Goal: Check status: Check status

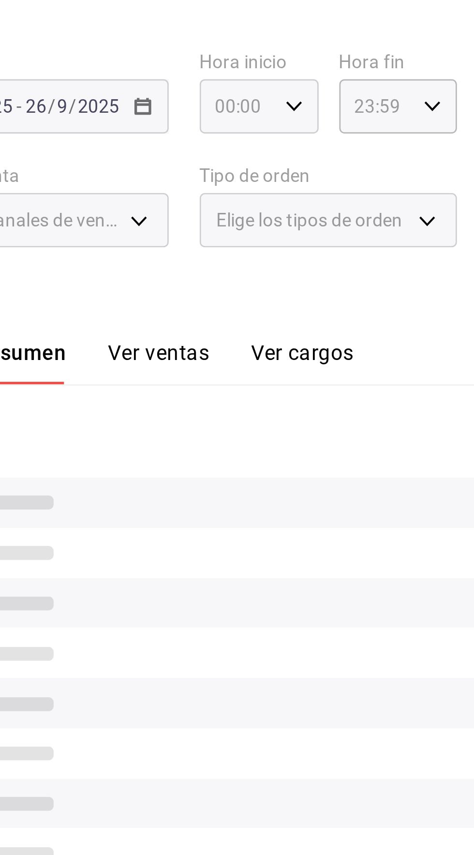
click at [287, 130] on \(Stroke\) "button" at bounding box center [289, 130] width 6 height 3
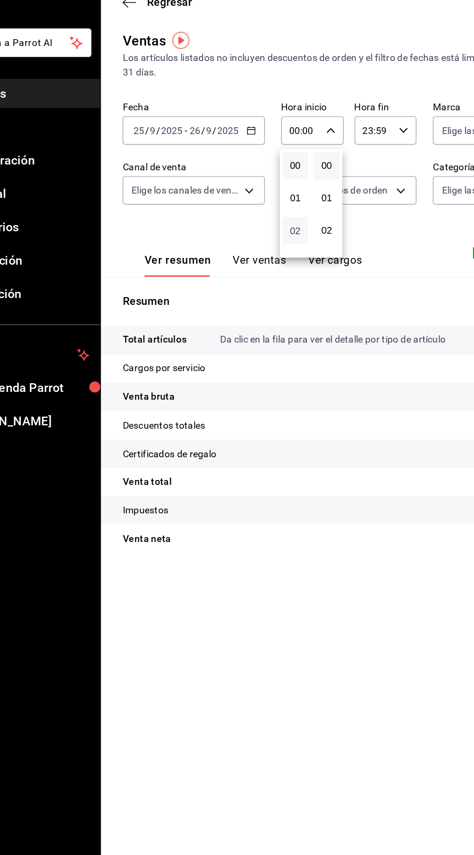
click at [263, 206] on span "02" at bounding box center [264, 202] width 7 height 8
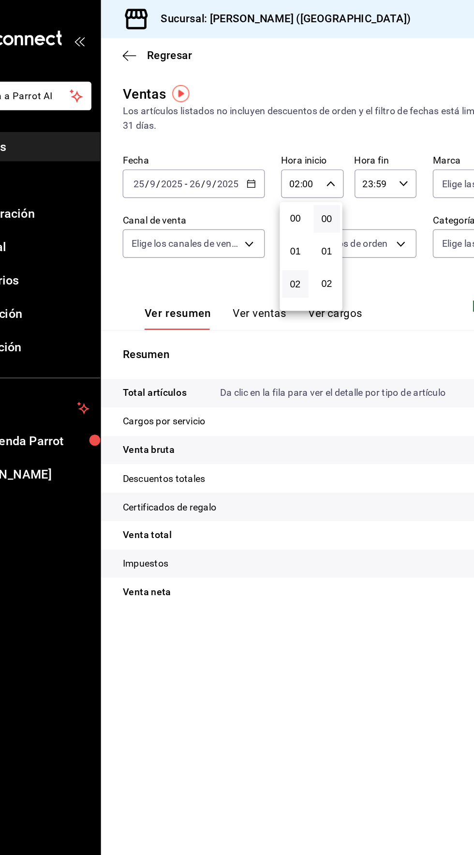
click at [330, 37] on div at bounding box center [237, 427] width 474 height 855
click at [288, 130] on icon "button" at bounding box center [289, 130] width 7 height 7
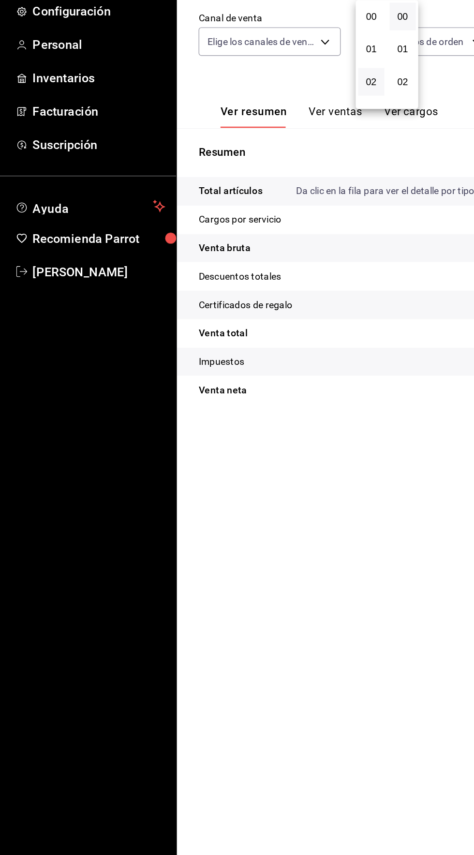
scroll to position [47, 0]
click at [264, 203] on span "04" at bounding box center [264, 201] width 7 height 8
type input "04:00"
click at [258, 556] on div at bounding box center [237, 427] width 474 height 855
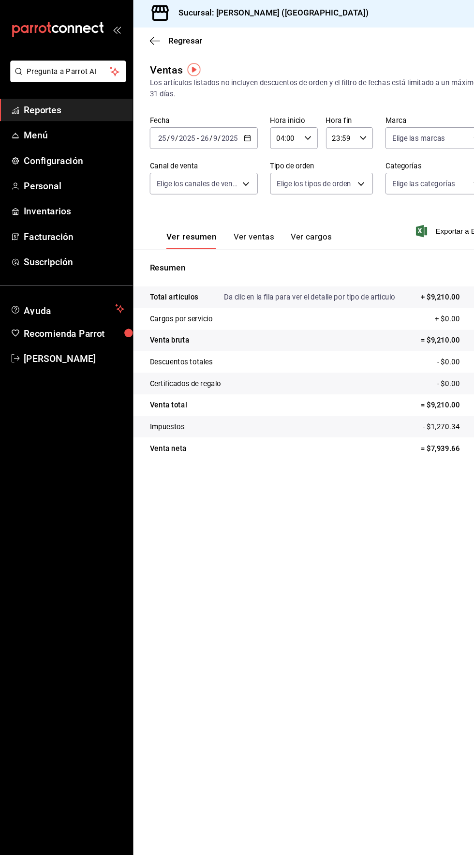
click at [47, 103] on span "Reportes" at bounding box center [70, 104] width 94 height 13
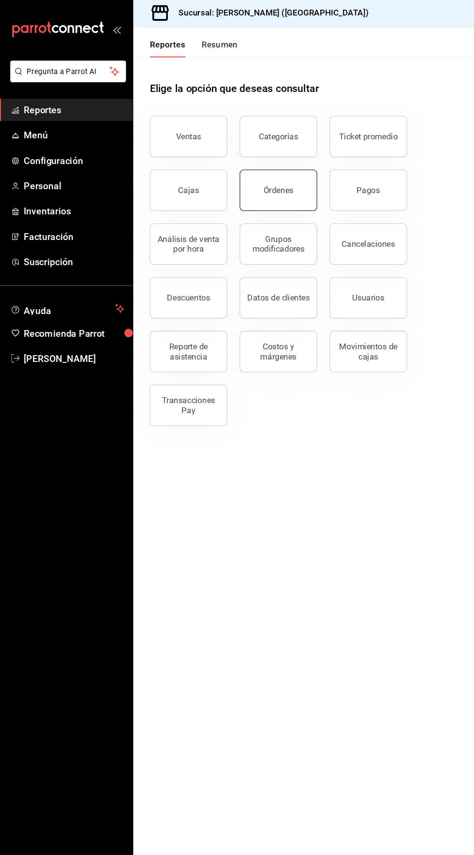
click at [274, 188] on button "Órdenes" at bounding box center [261, 179] width 73 height 39
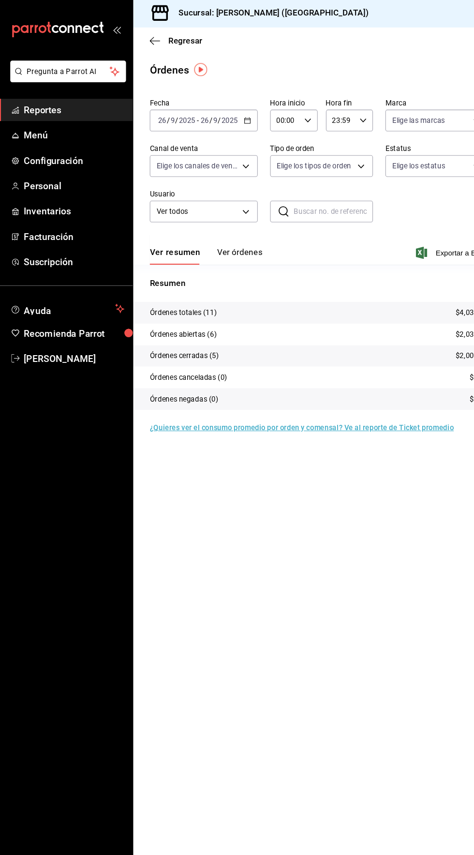
click at [272, 114] on input "00:00" at bounding box center [268, 113] width 28 height 19
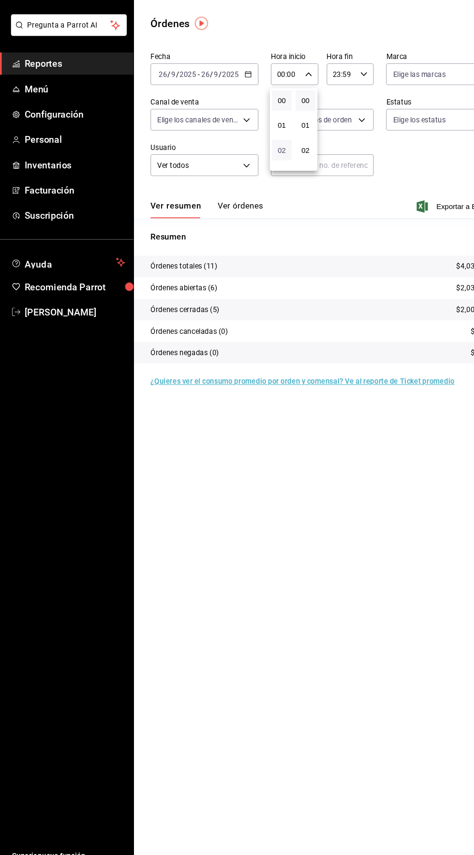
click at [264, 186] on span "02" at bounding box center [264, 185] width 7 height 8
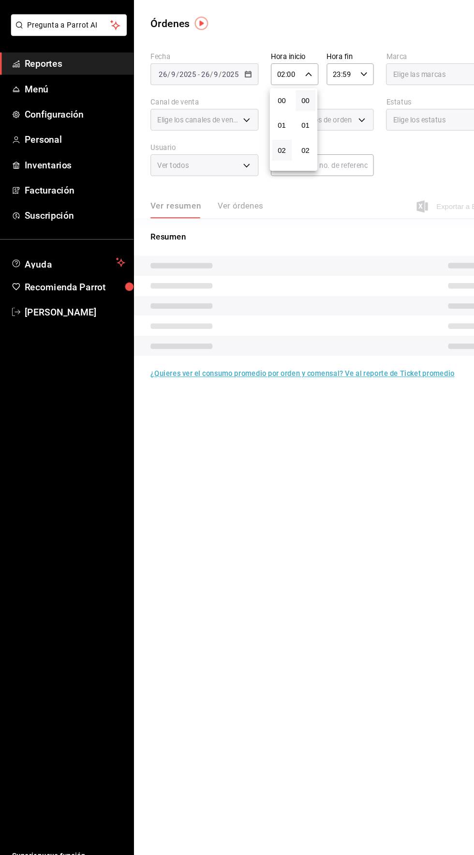
click at [288, 108] on div at bounding box center [237, 427] width 474 height 855
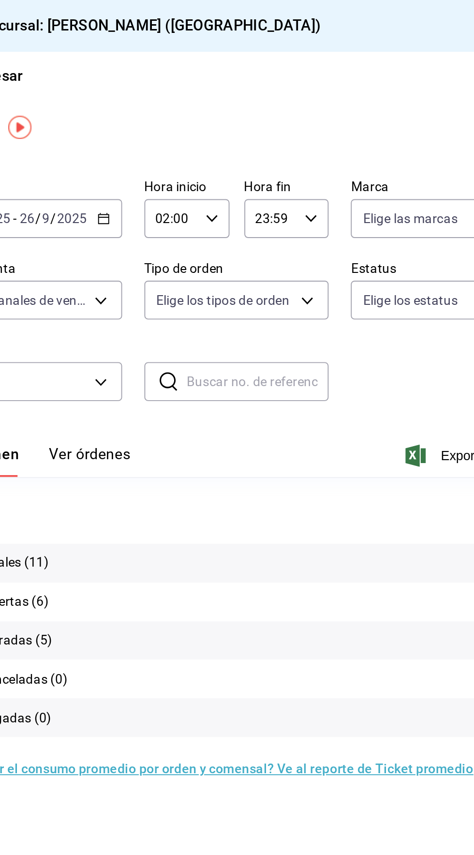
click at [289, 112] on icon "button" at bounding box center [289, 114] width 7 height 7
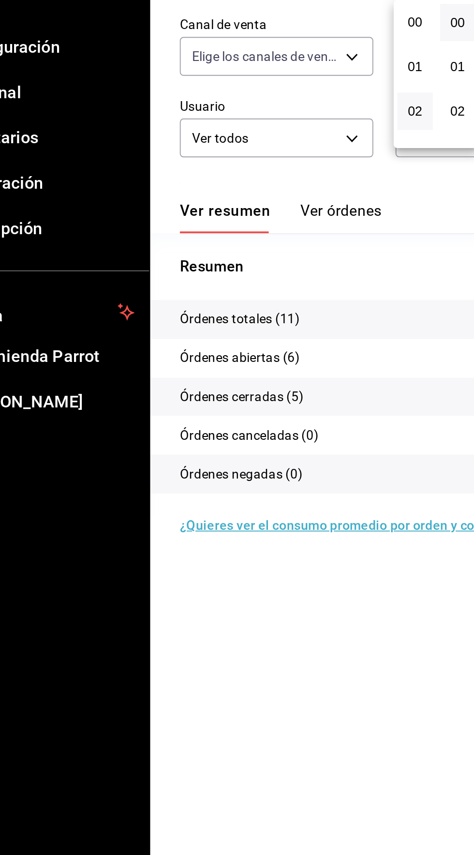
scroll to position [47, 0]
click at [264, 185] on span "04" at bounding box center [264, 185] width 7 height 8
type input "04:00"
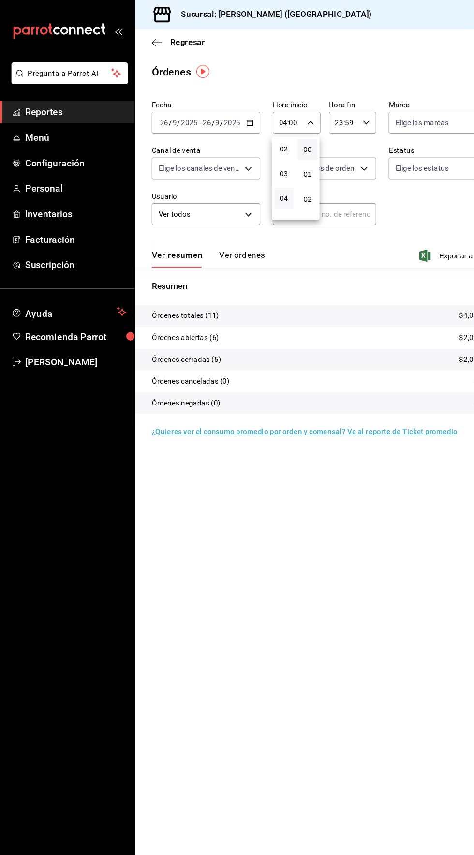
click at [307, 476] on div at bounding box center [237, 427] width 474 height 855
